Goal: Information Seeking & Learning: Learn about a topic

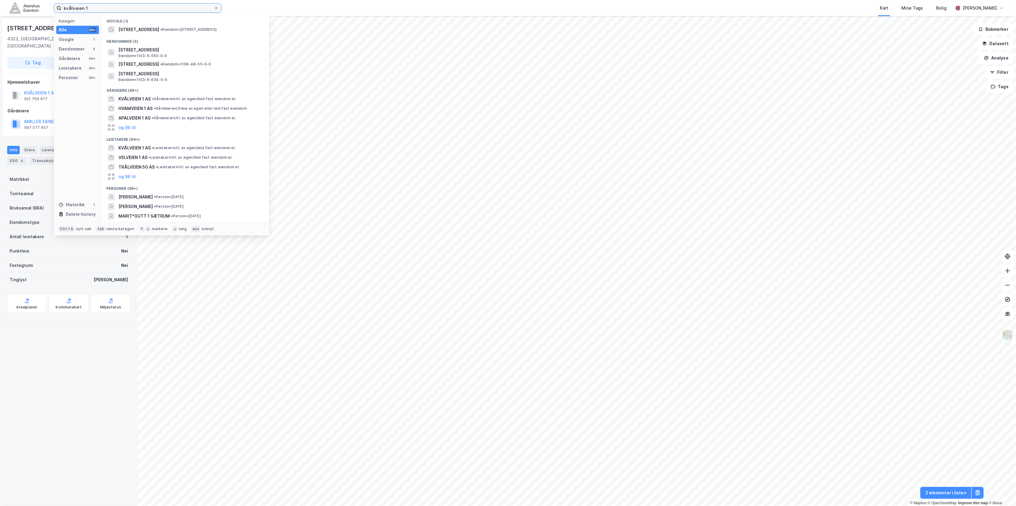
drag, startPoint x: 141, startPoint y: 6, endPoint x: 37, endPoint y: 5, distance: 103.8
click at [37, 5] on div "kvålveien 1 Kategori Alle 99+ Google 1 Eiendommer 3 Gårdeiere 99+ Leietakere 99…" at bounding box center [508, 8] width 1016 height 16
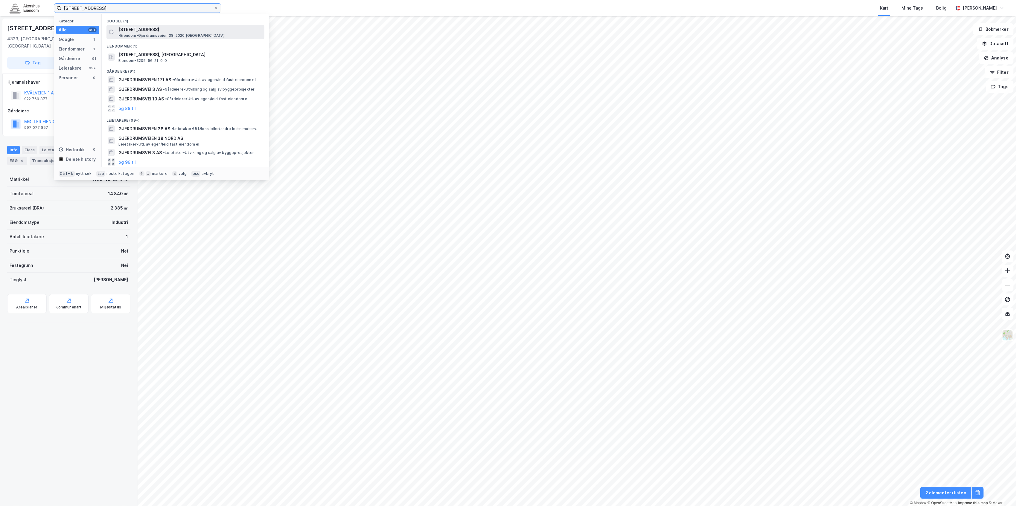
type input "[STREET_ADDRESS]"
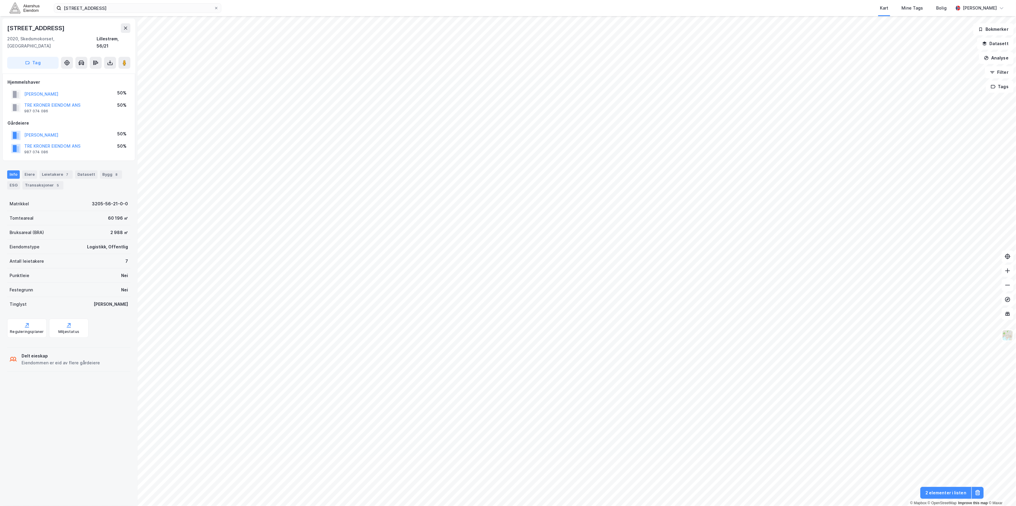
click at [104, 2] on div "[STREET_ADDRESS] Kart Mine Tags Bolig [PERSON_NAME]" at bounding box center [508, 8] width 1016 height 16
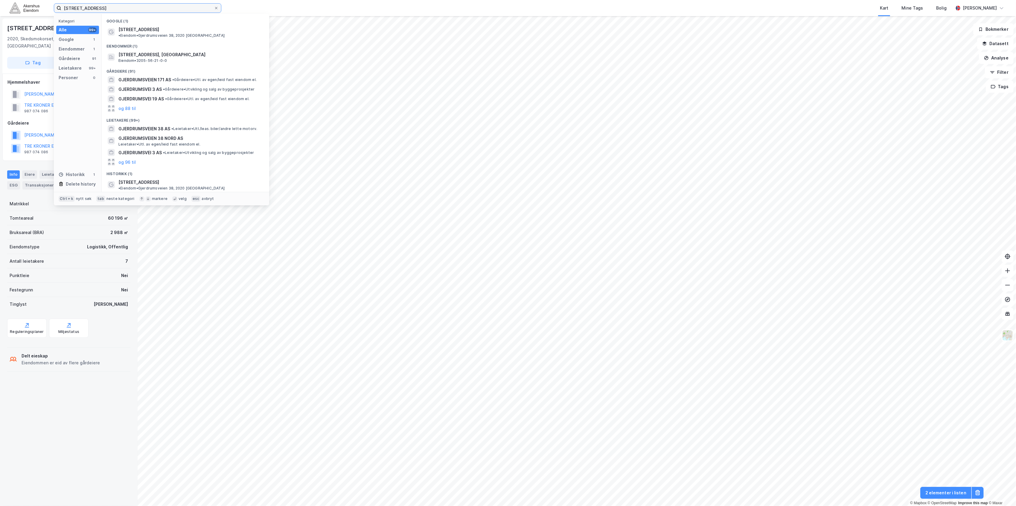
click at [105, 5] on input "[STREET_ADDRESS]" at bounding box center [137, 8] width 152 height 9
click at [216, 8] on icon at bounding box center [216, 8] width 4 height 4
click at [214, 8] on input "[STREET_ADDRESS]" at bounding box center [137, 8] width 152 height 9
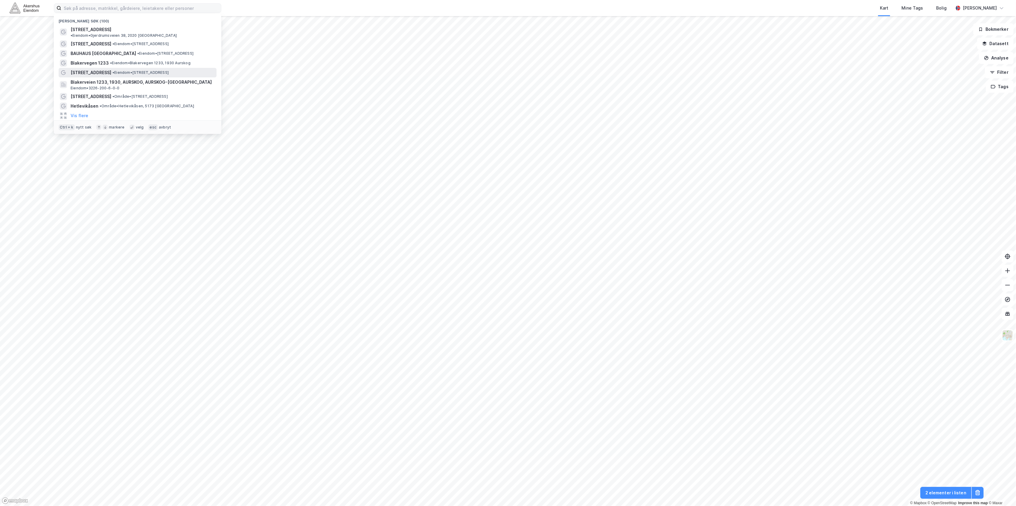
click at [115, 70] on span "• Eiendom • [STREET_ADDRESS]" at bounding box center [140, 72] width 56 height 5
